Goal: Contribute content: Contribute content

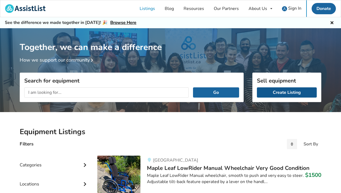
click at [278, 92] on link "Create Listing" at bounding box center [287, 93] width 60 height 10
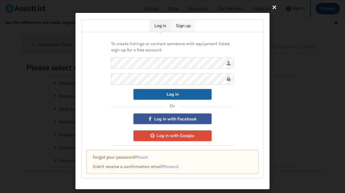
click at [182, 25] on link "Sign up" at bounding box center [183, 26] width 24 height 12
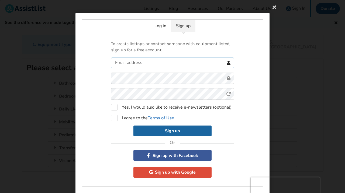
click at [164, 65] on input "text" at bounding box center [172, 63] width 123 height 11
type input "billflynn710@gmail.com"
click at [156, 119] on strong "Terms of Use" at bounding box center [161, 118] width 26 height 6
checkbox input "true"
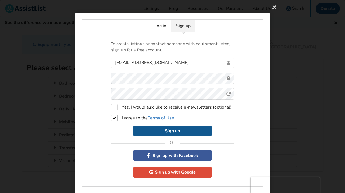
click at [173, 131] on button "Sign up" at bounding box center [172, 131] width 78 height 11
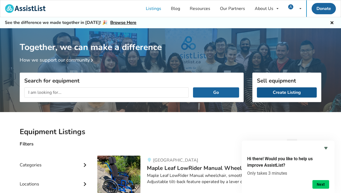
click at [278, 94] on link "Create Listing" at bounding box center [287, 93] width 60 height 10
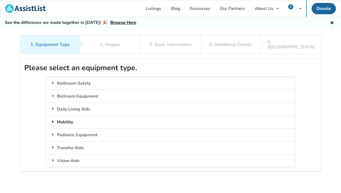
click at [111, 116] on div "Mobility" at bounding box center [170, 122] width 248 height 13
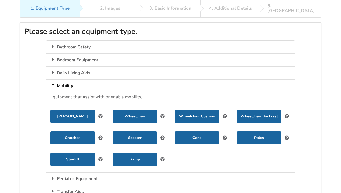
scroll to position [35, 0]
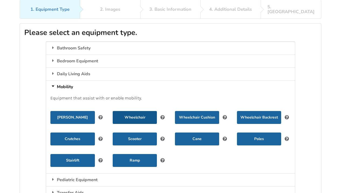
click at [144, 112] on button "Wheelchair" at bounding box center [135, 117] width 44 height 13
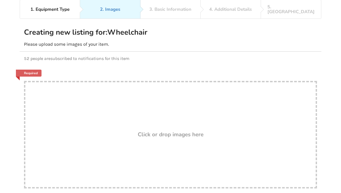
click at [163, 131] on h3 "Click or drop images here" at bounding box center [171, 134] width 66 height 7
type input "C:\fakepath\IMG_2857.jpeg"
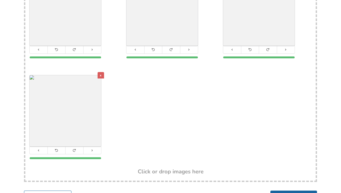
scroll to position [189, 0]
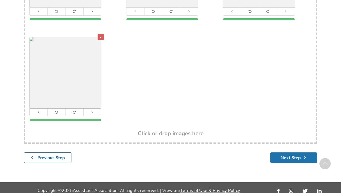
click at [287, 153] on button "Next Step" at bounding box center [293, 158] width 47 height 11
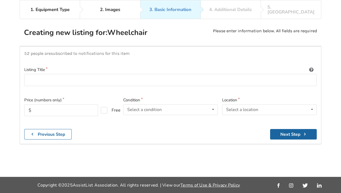
scroll to position [50, 0]
click at [53, 74] on input at bounding box center [170, 80] width 292 height 12
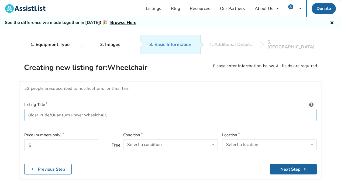
click at [72, 110] on input "Older Pride/Quantum Power Wheelchair," at bounding box center [170, 115] width 292 height 12
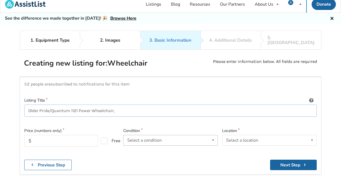
scroll to position [24, 0]
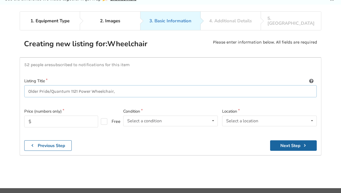
click at [39, 86] on input "Older Pride/Quantum 1121 Power Wheelchair," at bounding box center [170, 91] width 292 height 12
click at [79, 86] on input "Older, Pride/Quantum 1121 Power Wheelchair," at bounding box center [170, 91] width 292 height 12
click at [118, 87] on input "Older, Pride/Quantum 1121, Power Wheelchair," at bounding box center [170, 91] width 292 height 12
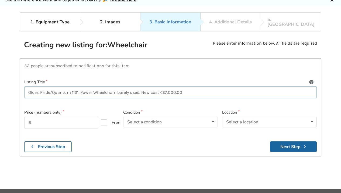
type input "Older, Pride/Quantum 1121, Power Wheelchair, barely used. New cost <$7,000.00"
click at [61, 117] on input "text" at bounding box center [61, 123] width 74 height 12
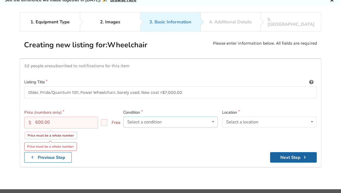
click at [213, 117] on icon at bounding box center [213, 122] width 8 height 10
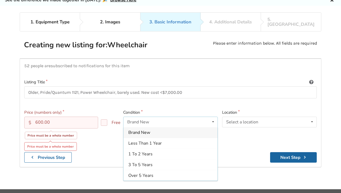
click at [201, 171] on div "Over 5 Years" at bounding box center [170, 176] width 94 height 11
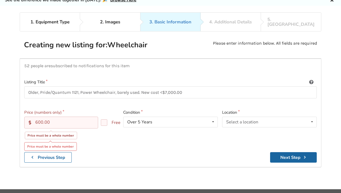
click at [50, 117] on input "600.00" at bounding box center [61, 123] width 74 height 12
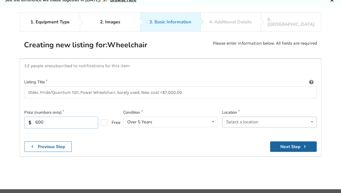
type input "600"
click at [309, 117] on icon at bounding box center [312, 122] width 8 height 10
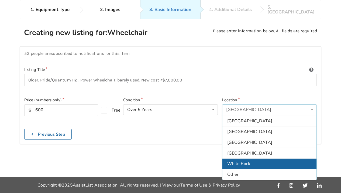
scroll to position [159, 0]
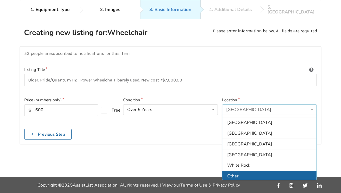
click at [291, 171] on div "Other" at bounding box center [269, 176] width 94 height 11
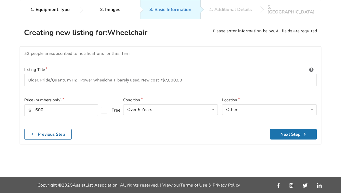
click at [295, 129] on button "Next Step" at bounding box center [293, 134] width 47 height 11
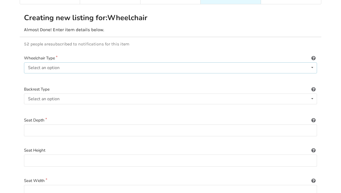
click at [312, 63] on icon at bounding box center [312, 68] width 8 height 10
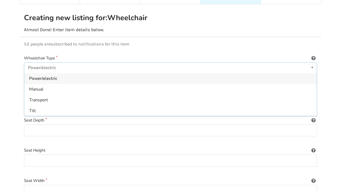
click at [110, 74] on div "Power/electric" at bounding box center [170, 78] width 292 height 11
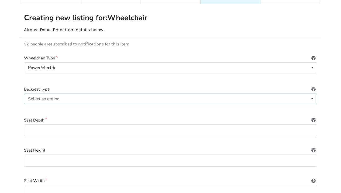
click at [312, 94] on icon at bounding box center [312, 99] width 8 height 10
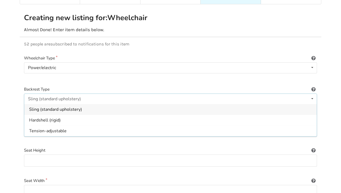
click at [65, 97] on div "Sling (standard upholstery)" at bounding box center [54, 99] width 53 height 4
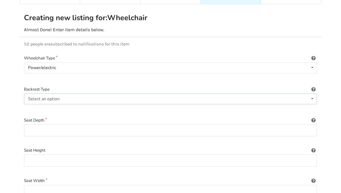
click at [71, 94] on div "Select an option Sling (standard upholstery) Hardshell (rigid) Tension-adjustab…" at bounding box center [170, 99] width 293 height 11
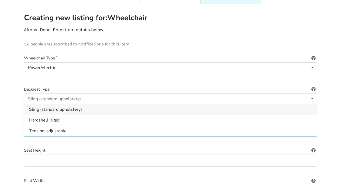
click at [66, 107] on span "Sling (standard upholstery)" at bounding box center [55, 110] width 53 height 6
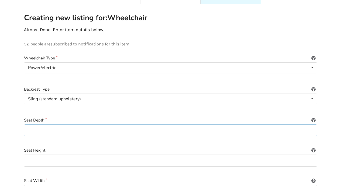
click at [312, 125] on input at bounding box center [170, 131] width 293 height 12
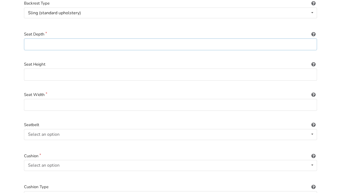
scroll to position [135, 0]
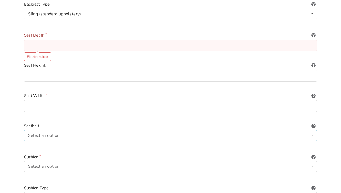
click at [311, 131] on icon at bounding box center [312, 136] width 8 height 10
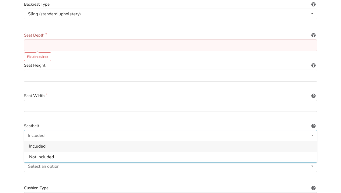
click at [304, 141] on div "Included" at bounding box center [170, 146] width 292 height 11
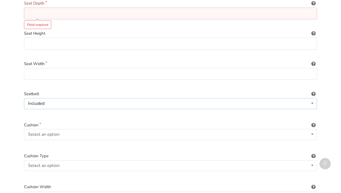
scroll to position [168, 0]
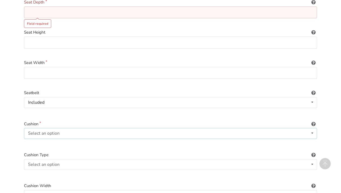
click at [311, 129] on icon at bounding box center [312, 134] width 8 height 10
click at [304, 139] on div "Included" at bounding box center [170, 144] width 292 height 11
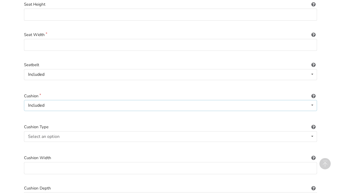
scroll to position [195, 0]
click at [311, 133] on icon at bounding box center [312, 138] width 8 height 10
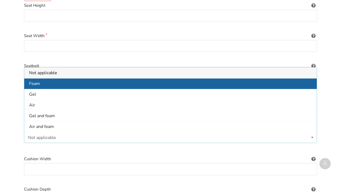
click at [258, 80] on div "Foam" at bounding box center [170, 83] width 292 height 11
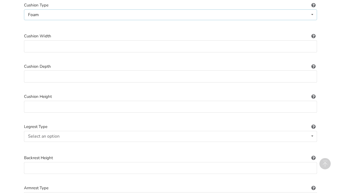
scroll to position [317, 0]
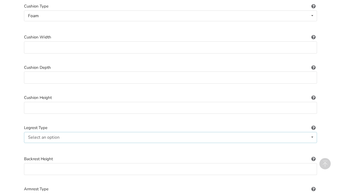
click at [312, 133] on icon at bounding box center [312, 138] width 8 height 10
click at [295, 143] on div "Standard" at bounding box center [170, 148] width 292 height 11
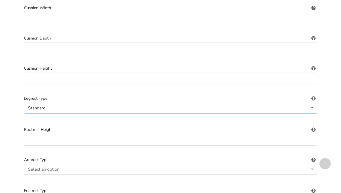
scroll to position [345, 0]
click at [311, 135] on input at bounding box center [170, 141] width 293 height 12
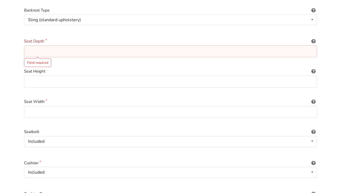
scroll to position [134, 0]
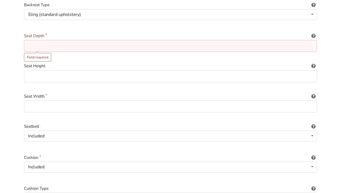
click at [34, 43] on input at bounding box center [170, 46] width 293 height 12
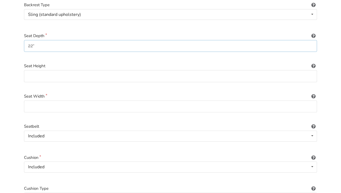
type input "22""
click at [28, 70] on input at bounding box center [170, 76] width 293 height 12
type input "22.5""
click at [29, 101] on input at bounding box center [170, 107] width 293 height 12
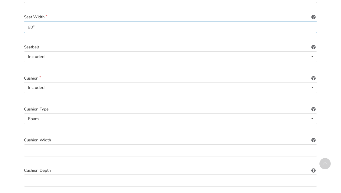
scroll to position [215, 0]
type input "20""
click at [54, 144] on input at bounding box center [170, 150] width 293 height 12
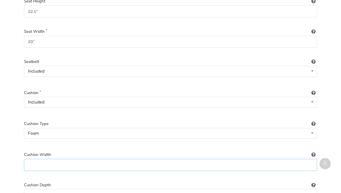
scroll to position [200, 0]
type input "20""
click at [48, 189] on input at bounding box center [170, 195] width 293 height 12
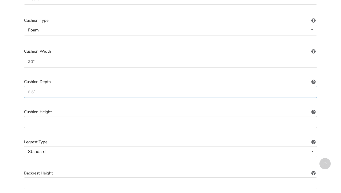
scroll to position [303, 0]
type input "5.5""
click at [33, 117] on input at bounding box center [170, 123] width 293 height 12
type input "5.5""
click at [37, 86] on input "5.5"" at bounding box center [170, 92] width 293 height 12
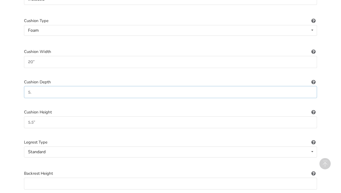
type input "5"
type input "22""
click at [87, 178] on input at bounding box center [170, 184] width 293 height 12
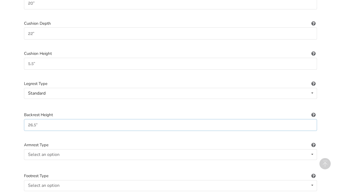
scroll to position [363, 0]
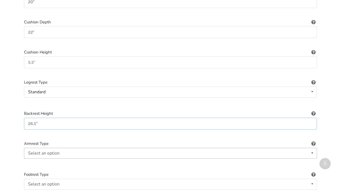
type input "26.5""
click at [310, 148] on icon at bounding box center [312, 153] width 8 height 10
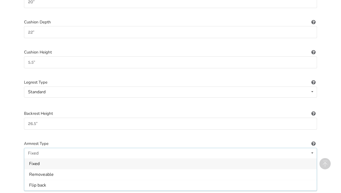
click at [96, 159] on div "Fixed" at bounding box center [170, 164] width 292 height 11
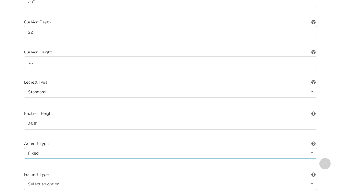
click at [47, 148] on div "Fixed Fixed Removeable Flip back" at bounding box center [170, 153] width 293 height 11
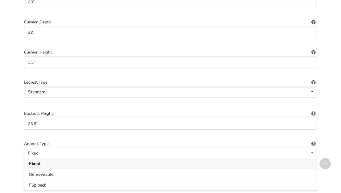
click at [52, 159] on div "Fixed" at bounding box center [170, 164] width 292 height 11
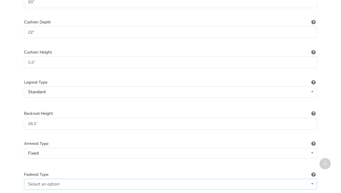
click at [313, 179] on icon at bounding box center [312, 184] width 8 height 10
click at [325, 175] on div "1. Equipment Type 2. Images 3. Basic Information 4. Additional Details 5. Previ…" at bounding box center [170, 132] width 341 height 920
click at [312, 179] on icon at bounding box center [312, 184] width 8 height 10
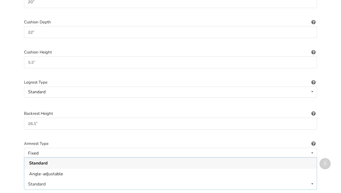
click at [131, 158] on div "Standard" at bounding box center [170, 163] width 292 height 11
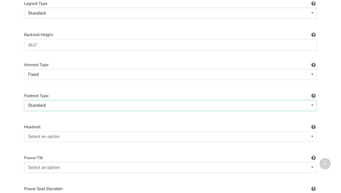
scroll to position [444, 0]
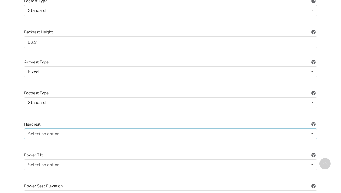
click at [312, 129] on icon at bounding box center [312, 134] width 8 height 10
click at [293, 139] on div "Included" at bounding box center [170, 144] width 292 height 11
click at [311, 160] on icon at bounding box center [312, 165] width 8 height 10
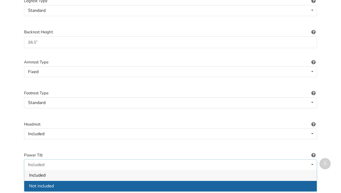
click at [301, 181] on div "Not included" at bounding box center [170, 186] width 292 height 11
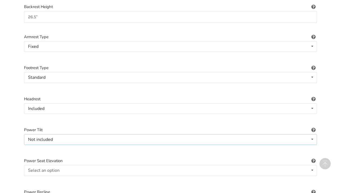
scroll to position [474, 0]
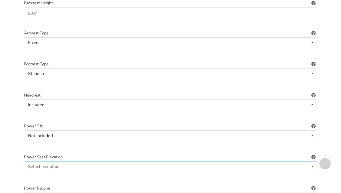
click at [312, 162] on icon at bounding box center [312, 167] width 8 height 10
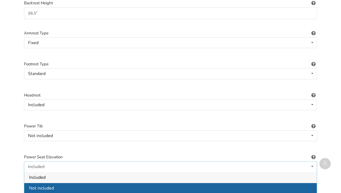
click at [296, 183] on div "Not included" at bounding box center [170, 188] width 292 height 11
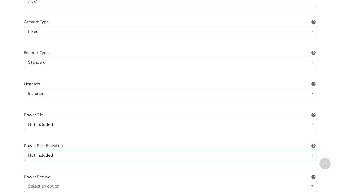
scroll to position [485, 0]
click at [312, 181] on icon at bounding box center [312, 186] width 8 height 10
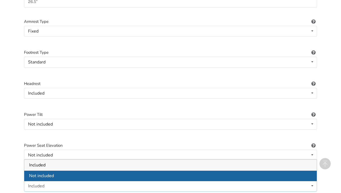
click at [306, 171] on div "Not included" at bounding box center [170, 176] width 292 height 11
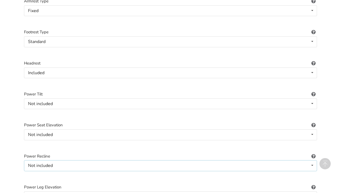
scroll to position [508, 0]
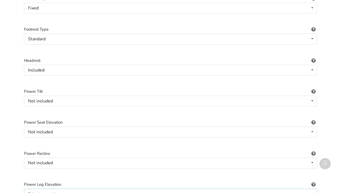
click at [312, 189] on icon at bounding box center [312, 194] width 8 height 10
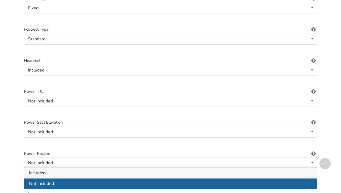
click at [305, 179] on div "Not included" at bounding box center [170, 184] width 292 height 11
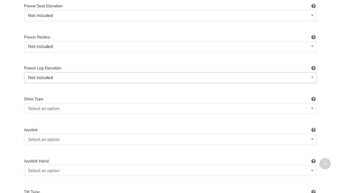
scroll to position [622, 0]
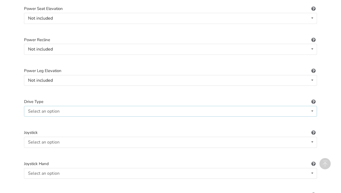
click at [312, 106] on icon at bounding box center [312, 111] width 8 height 10
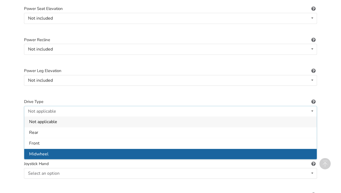
click at [293, 149] on div "Midwheel" at bounding box center [170, 154] width 292 height 11
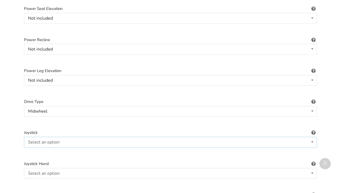
click at [312, 137] on icon at bounding box center [312, 142] width 8 height 10
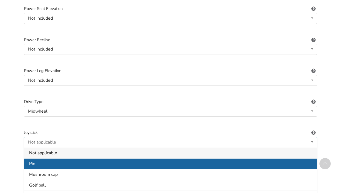
click at [296, 158] on div "Pin" at bounding box center [170, 163] width 292 height 11
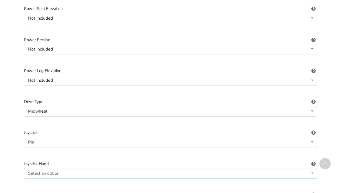
click at [310, 169] on icon at bounding box center [312, 174] width 8 height 10
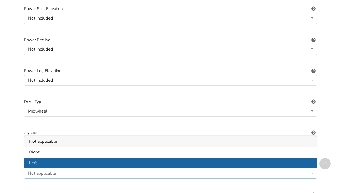
click at [305, 158] on div "Left" at bounding box center [170, 163] width 292 height 11
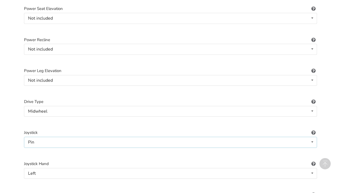
click at [35, 137] on div "Pin Not applicable Pin Mushroom cap Golf ball Goal post" at bounding box center [170, 142] width 293 height 11
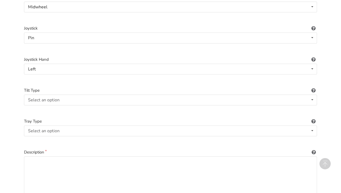
scroll to position [725, 0]
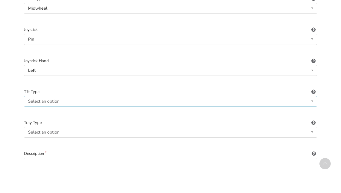
click at [313, 96] on icon at bounding box center [312, 101] width 8 height 10
click at [306, 107] on div "Not applicable" at bounding box center [170, 112] width 292 height 11
click at [312, 127] on icon at bounding box center [312, 132] width 8 height 10
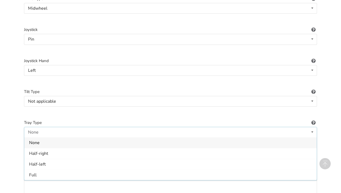
click at [304, 138] on div "None" at bounding box center [170, 143] width 292 height 11
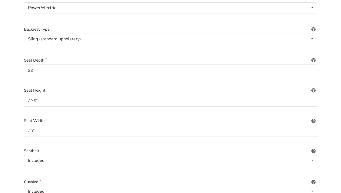
scroll to position [107, 0]
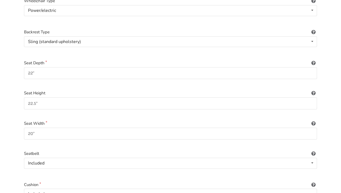
click at [313, 29] on icon at bounding box center [313, 31] width 5 height 4
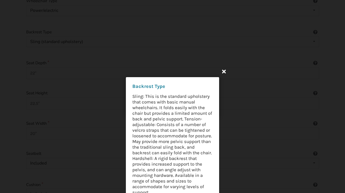
click at [223, 72] on icon at bounding box center [224, 72] width 10 height 10
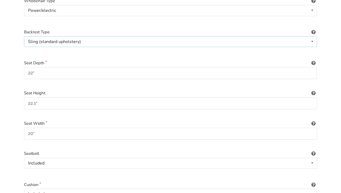
click at [312, 37] on icon at bounding box center [312, 42] width 8 height 10
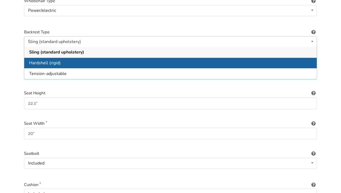
click at [131, 58] on div "Hardshell (rigid)" at bounding box center [170, 63] width 292 height 11
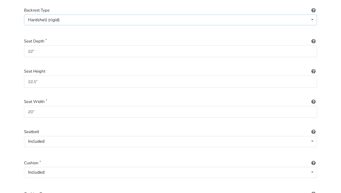
scroll to position [128, 0]
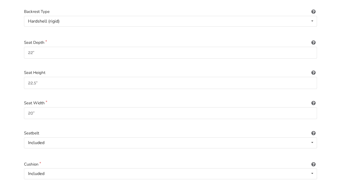
click at [313, 40] on icon at bounding box center [313, 42] width 5 height 4
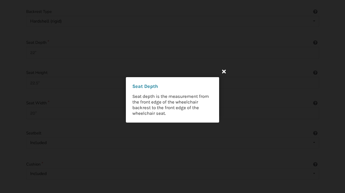
click at [224, 72] on icon at bounding box center [224, 72] width 10 height 10
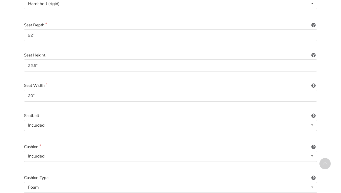
scroll to position [137, 0]
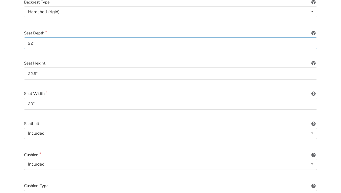
click at [33, 38] on input "22"" at bounding box center [170, 43] width 293 height 12
type input "20.75""
click at [313, 60] on icon at bounding box center [313, 62] width 5 height 4
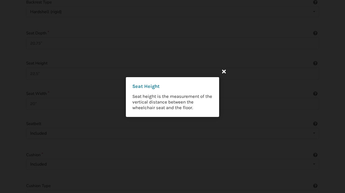
click at [223, 72] on icon at bounding box center [224, 72] width 10 height 10
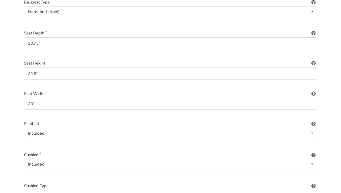
click at [313, 91] on icon at bounding box center [313, 93] width 5 height 4
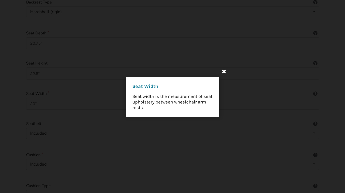
click at [225, 72] on icon at bounding box center [224, 72] width 10 height 10
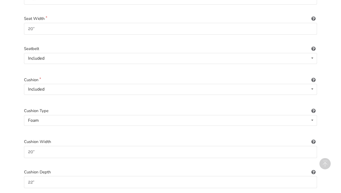
scroll to position [214, 0]
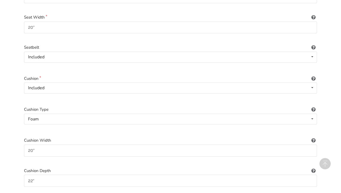
click at [314, 107] on icon at bounding box center [313, 109] width 5 height 4
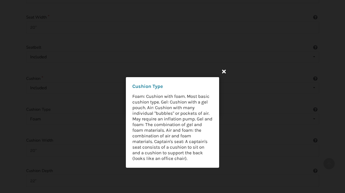
click at [224, 71] on icon at bounding box center [224, 72] width 10 height 10
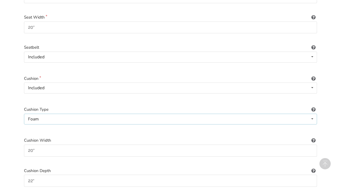
click at [312, 114] on icon at bounding box center [312, 119] width 8 height 10
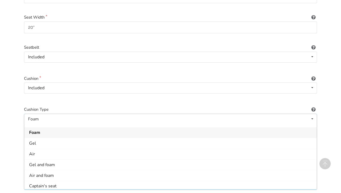
scroll to position [10, 0]
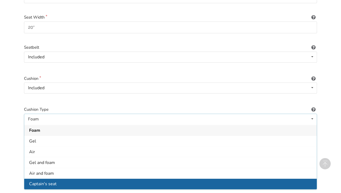
click at [87, 179] on div "Captain's seat" at bounding box center [170, 184] width 292 height 11
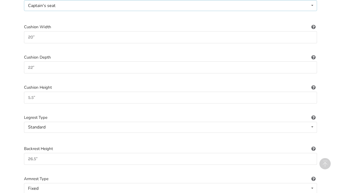
scroll to position [334, 0]
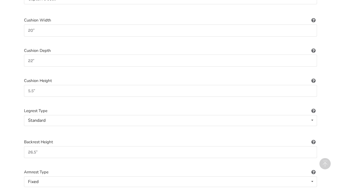
click at [313, 108] on icon at bounding box center [313, 110] width 5 height 4
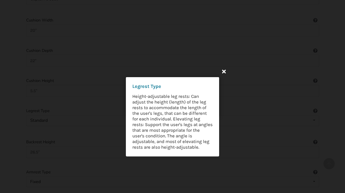
click at [224, 71] on icon at bounding box center [224, 72] width 10 height 10
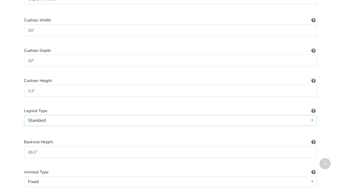
click at [312, 116] on icon at bounding box center [312, 121] width 8 height 10
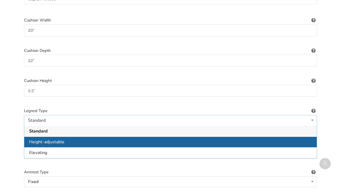
click at [301, 137] on div "Height-adjustable" at bounding box center [170, 142] width 292 height 11
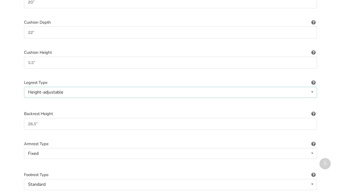
scroll to position [366, 0]
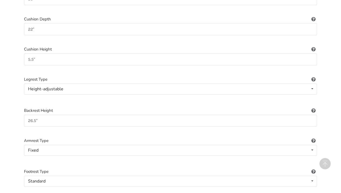
click at [313, 138] on icon at bounding box center [313, 140] width 5 height 4
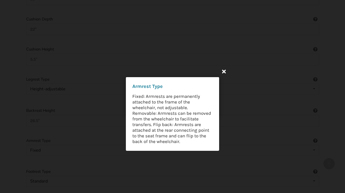
click at [225, 71] on icon at bounding box center [224, 72] width 10 height 10
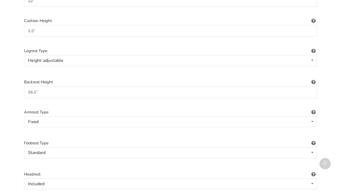
scroll to position [397, 0]
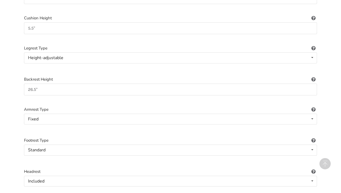
click at [314, 138] on icon at bounding box center [313, 140] width 5 height 4
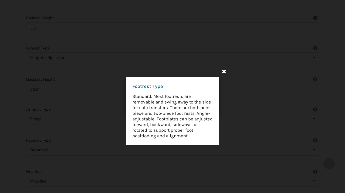
click at [224, 71] on icon at bounding box center [224, 72] width 10 height 10
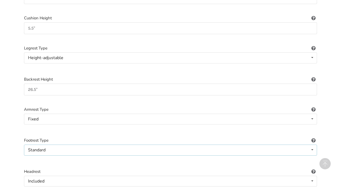
click at [313, 145] on icon at bounding box center [312, 150] width 8 height 10
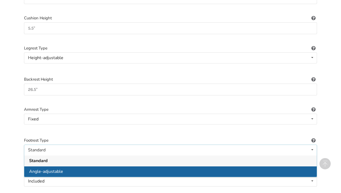
click at [297, 167] on div "Angle-adjustable" at bounding box center [170, 172] width 292 height 11
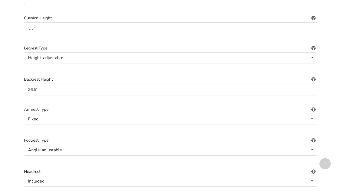
click at [312, 169] on icon at bounding box center [313, 171] width 5 height 4
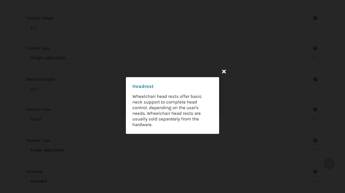
click at [223, 72] on icon at bounding box center [224, 72] width 10 height 10
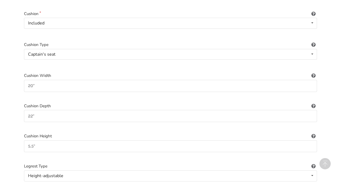
scroll to position [276, 0]
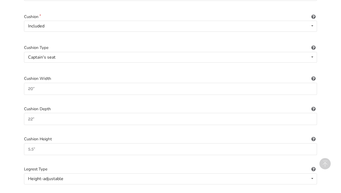
click at [313, 136] on icon at bounding box center [313, 138] width 5 height 4
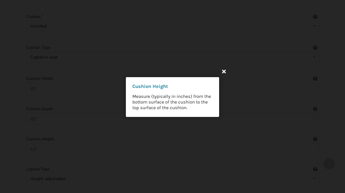
click at [223, 71] on icon at bounding box center [224, 72] width 10 height 10
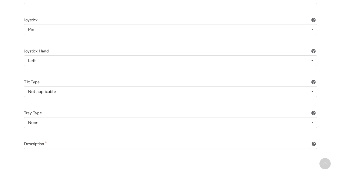
scroll to position [737, 0]
click at [43, 147] on textarea at bounding box center [170, 173] width 293 height 52
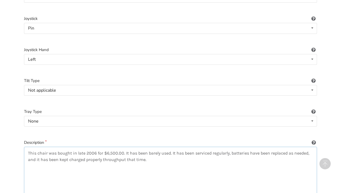
click at [170, 147] on textarea "This chair was bought in late 2006 for $6,500.00. It has been barely used. It h…" at bounding box center [170, 173] width 293 height 52
click at [314, 147] on textarea "This chair was bought in late 2006 for $6,500.00. It has been barely used, and …" at bounding box center [170, 173] width 293 height 52
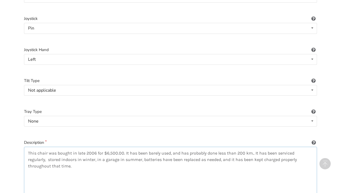
click at [240, 147] on textarea "This chair was bought in late 2006 for $6,500.00. It has been barely used, and …" at bounding box center [170, 173] width 293 height 52
click at [77, 149] on textarea "This chair was bought in late 2006 for $6,500.00. It has been barely used, and …" at bounding box center [170, 173] width 293 height 52
click at [73, 157] on textarea "This chair was bought in late 2006 for $6,500.00. It has been barely used, and …" at bounding box center [170, 173] width 293 height 52
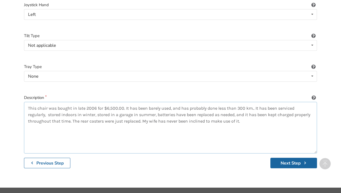
scroll to position [781, 0]
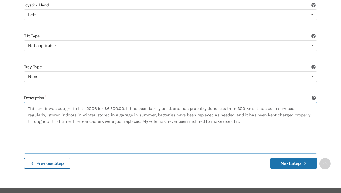
type textarea "This chair was bought in late 2006 for $6,500.00. It has been barely used, and …"
click at [292, 158] on button "Next Step" at bounding box center [293, 163] width 47 height 11
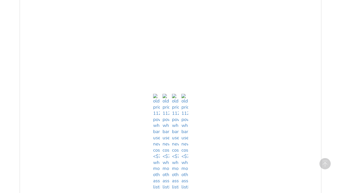
scroll to position [339, 0]
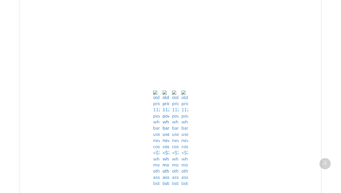
click at [166, 177] on img at bounding box center [166, 139] width 7 height 97
click at [175, 179] on img at bounding box center [175, 139] width 7 height 97
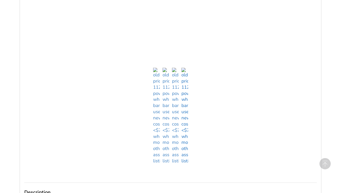
click at [184, 156] on img at bounding box center [184, 116] width 7 height 97
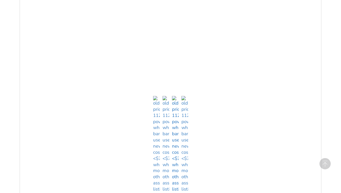
click at [174, 183] on img at bounding box center [175, 144] width 7 height 97
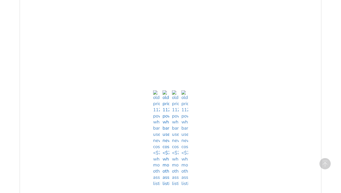
click at [164, 180] on img at bounding box center [166, 139] width 7 height 97
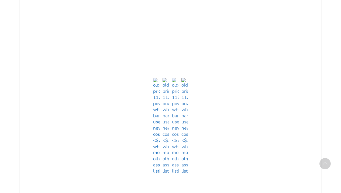
click at [157, 165] on img at bounding box center [156, 126] width 7 height 97
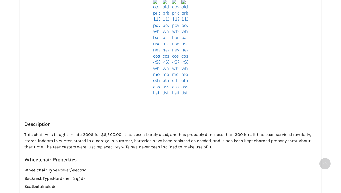
click at [156, 89] on img at bounding box center [156, 48] width 7 height 97
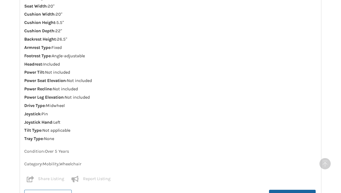
scroll to position [691, 0]
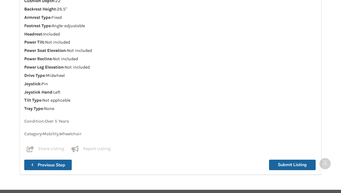
click at [39, 163] on b "Previous Step" at bounding box center [51, 166] width 27 height 6
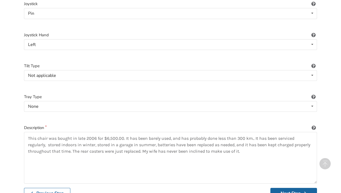
scroll to position [754, 0]
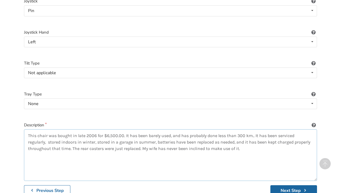
click at [172, 130] on textarea "This chair was bought in late 2006 for $6,500.00. It has been barely used, and …" at bounding box center [170, 156] width 293 height 52
click at [175, 139] on textarea "This chair was bought in late 2006 for $6,500.00. It has been barely used, is i…" at bounding box center [170, 156] width 293 height 52
click at [203, 139] on textarea "This chair was bought in late 2006 for $6,500.00. It has been barely used, is i…" at bounding box center [170, 156] width 293 height 52
click at [38, 130] on textarea "This chair was bought in late 2006 for $6,500.00. It has been barely used, is i…" at bounding box center [170, 156] width 293 height 52
click at [242, 130] on textarea "This mint condition chair was bought in late 2006 for $6,500.00. It has been ba…" at bounding box center [170, 156] width 293 height 52
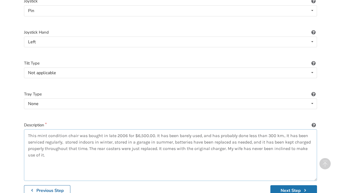
type textarea "This mint condition chair was bought in late 2006 for $6,500.00. It has been ba…"
click at [282, 186] on button "Next Step" at bounding box center [293, 191] width 47 height 11
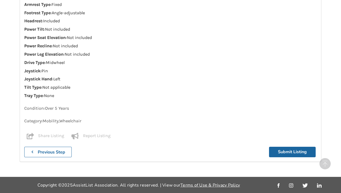
scroll to position [675, 0]
